Goal: Navigation & Orientation: Go to known website

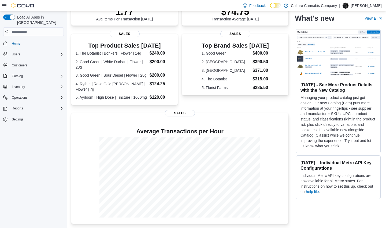
scroll to position [140, 0]
